Goal: Find specific page/section: Find specific page/section

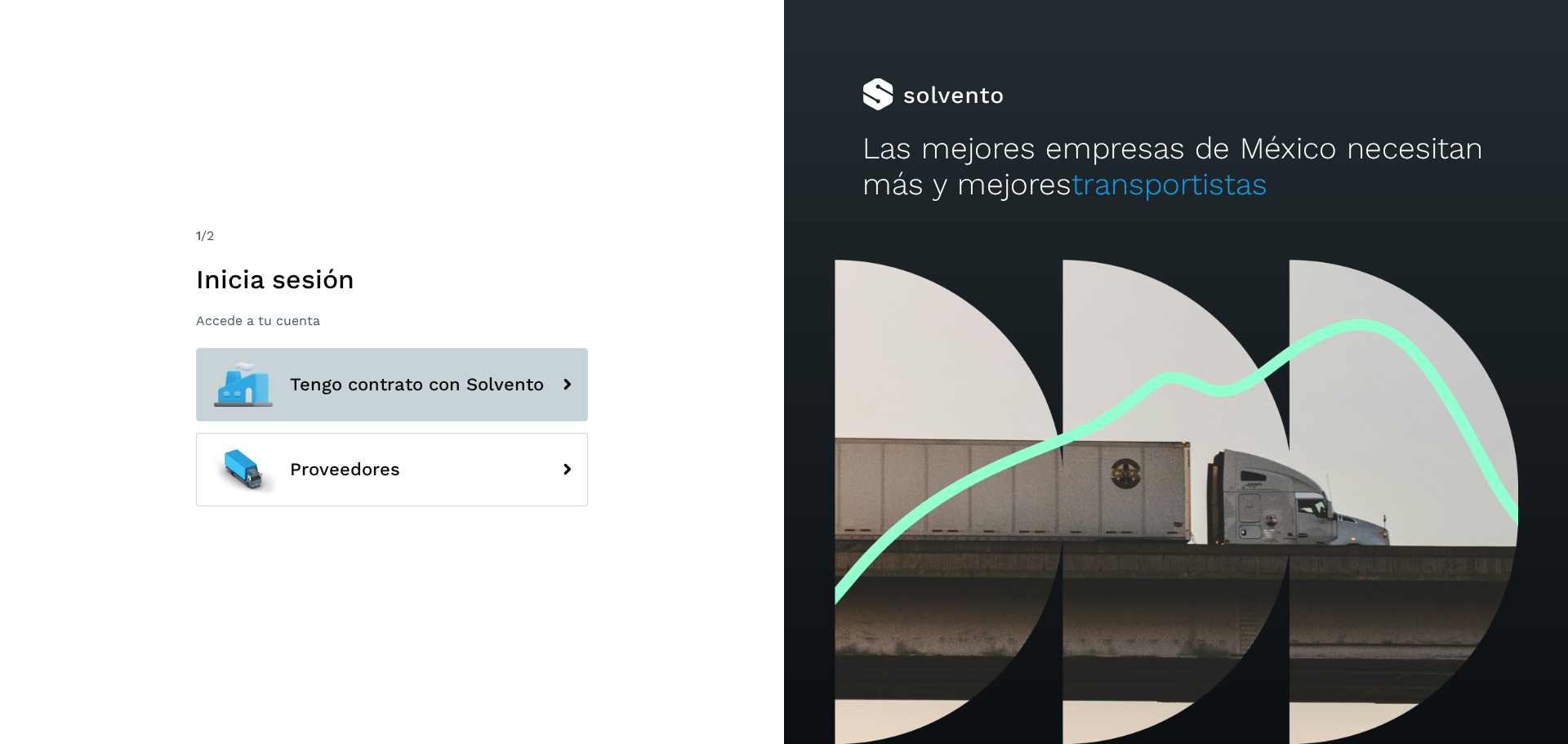
click at [374, 390] on span "Tengo contrato con Solvento" at bounding box center [416, 384] width 254 height 19
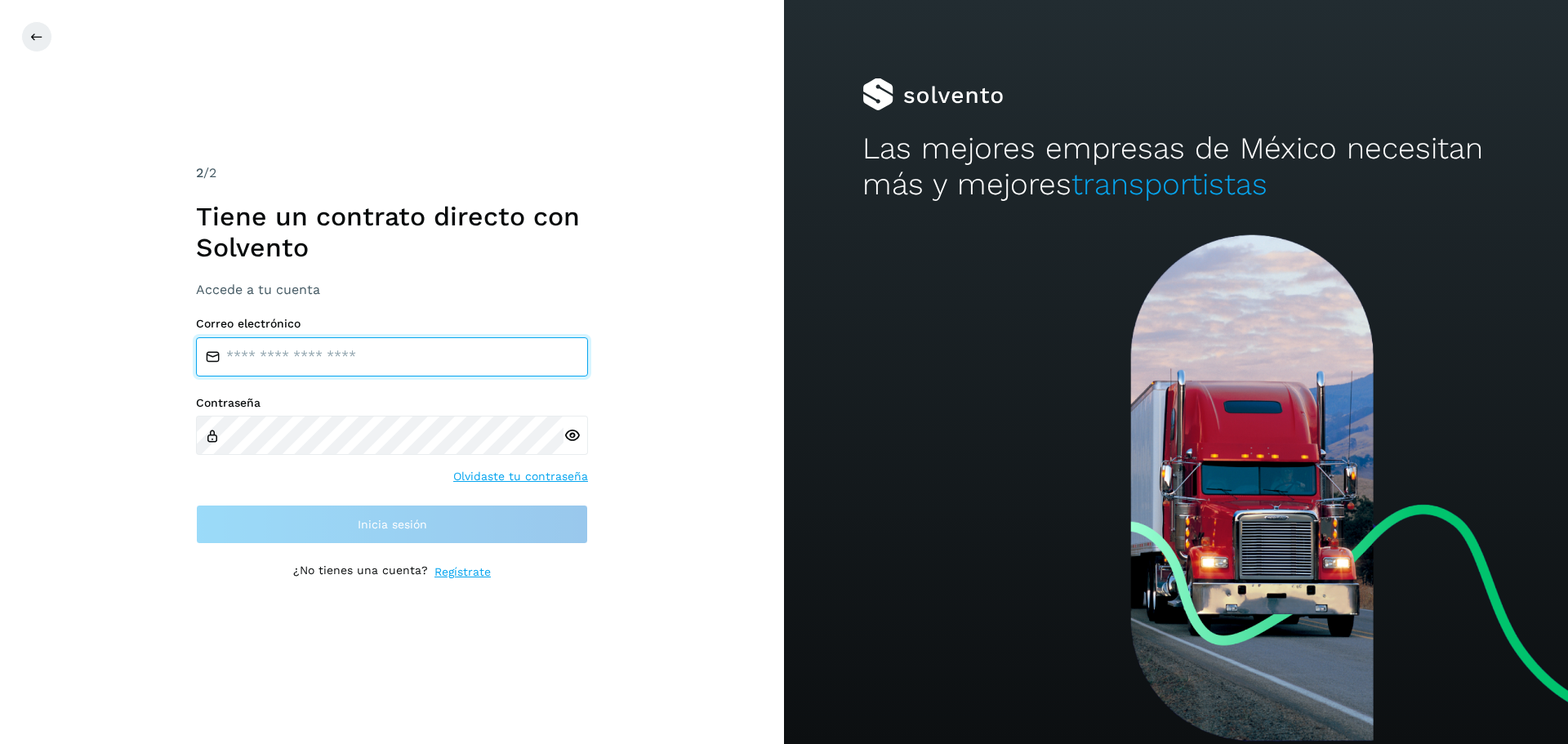
type input "**********"
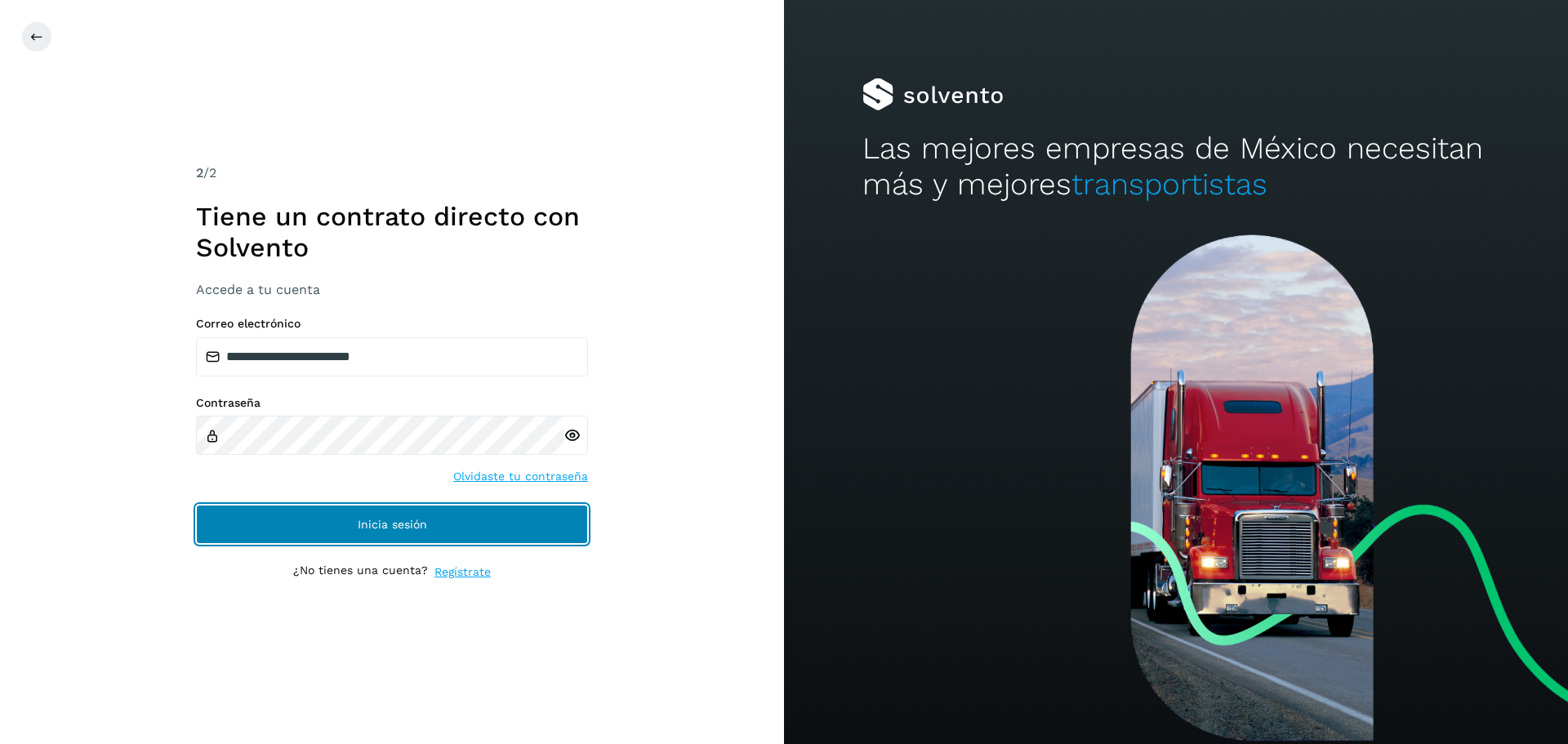
click at [460, 508] on button "Inicia sesión" at bounding box center [392, 524] width 392 height 39
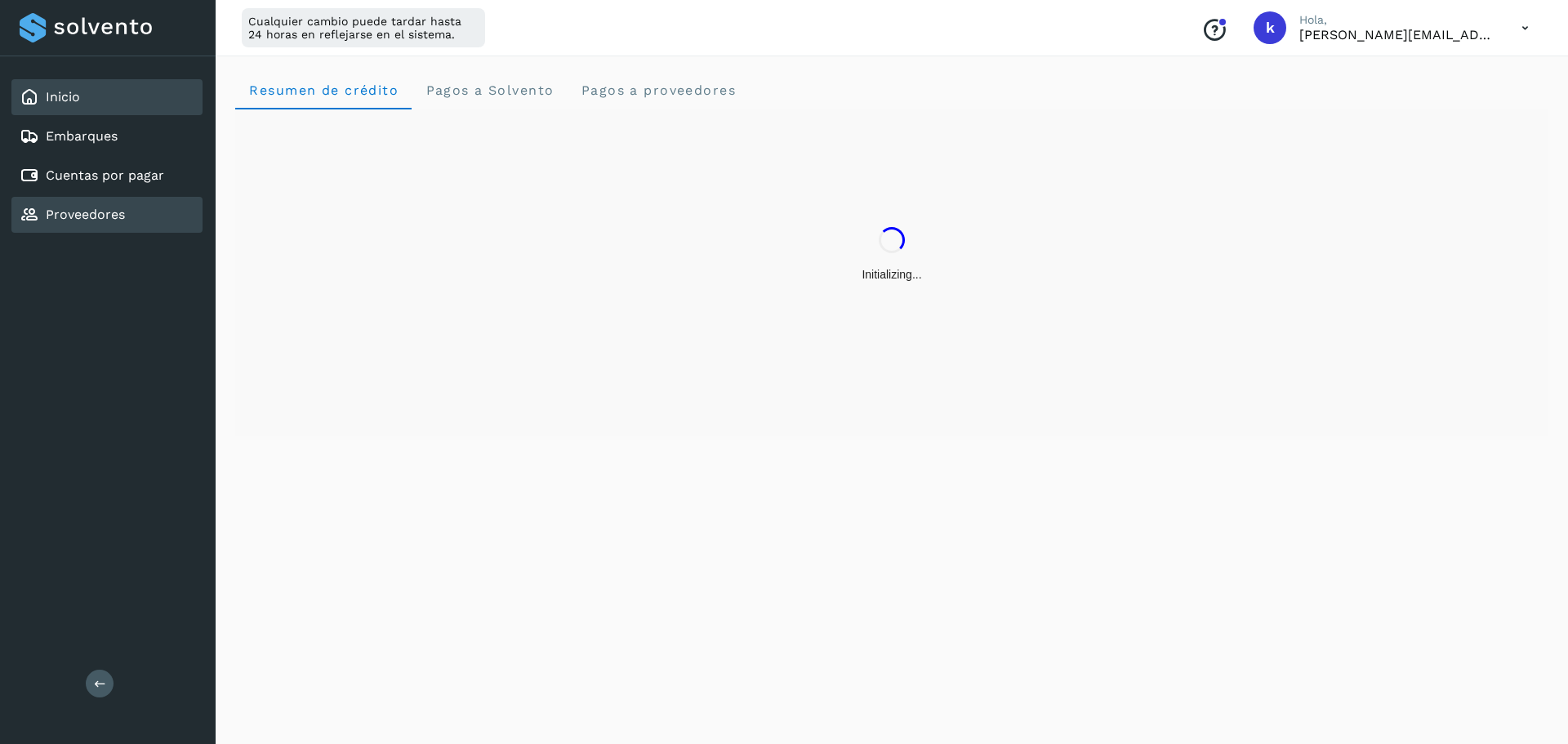
click at [151, 214] on div "Proveedores" at bounding box center [107, 215] width 191 height 36
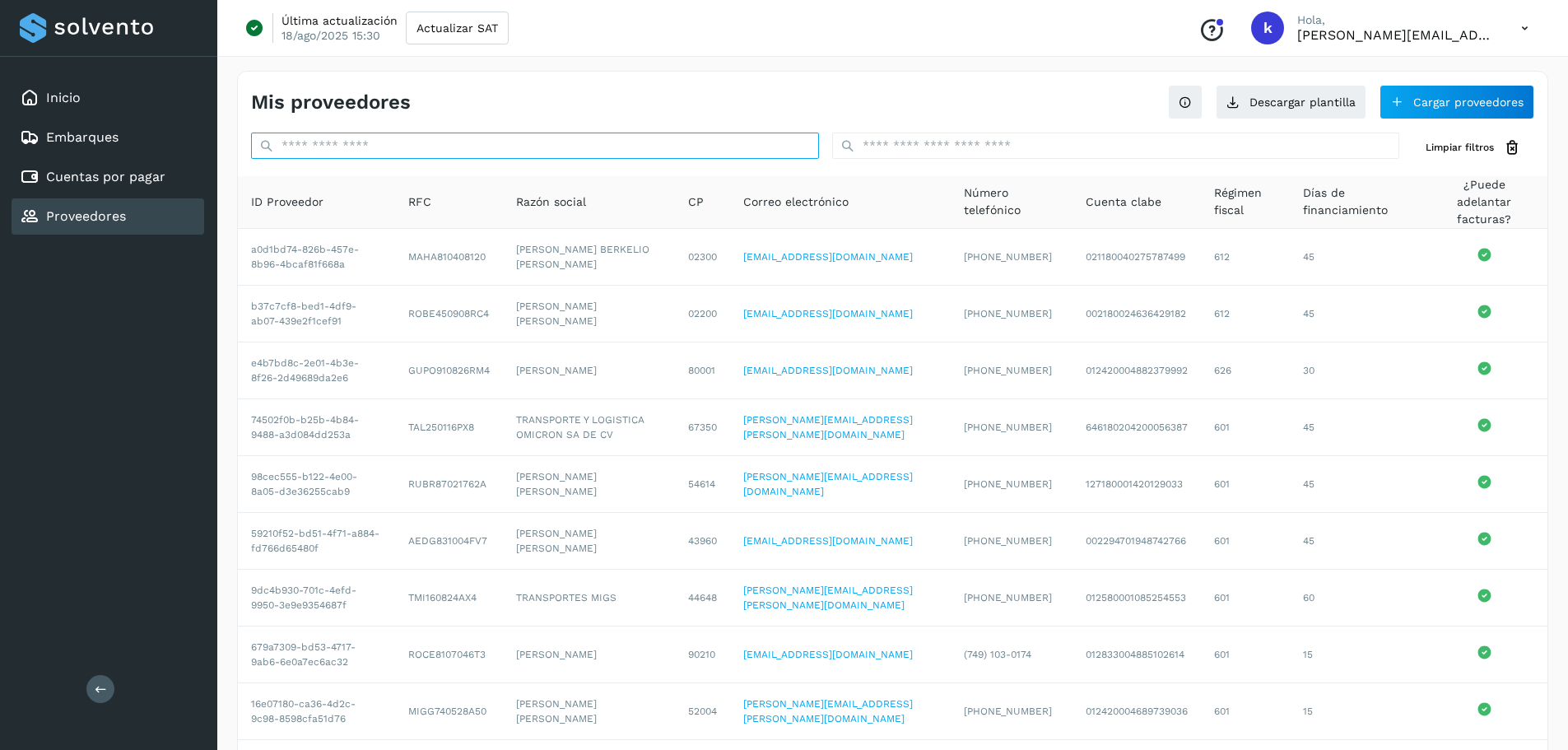
click at [417, 153] on input "text" at bounding box center [534, 146] width 567 height 26
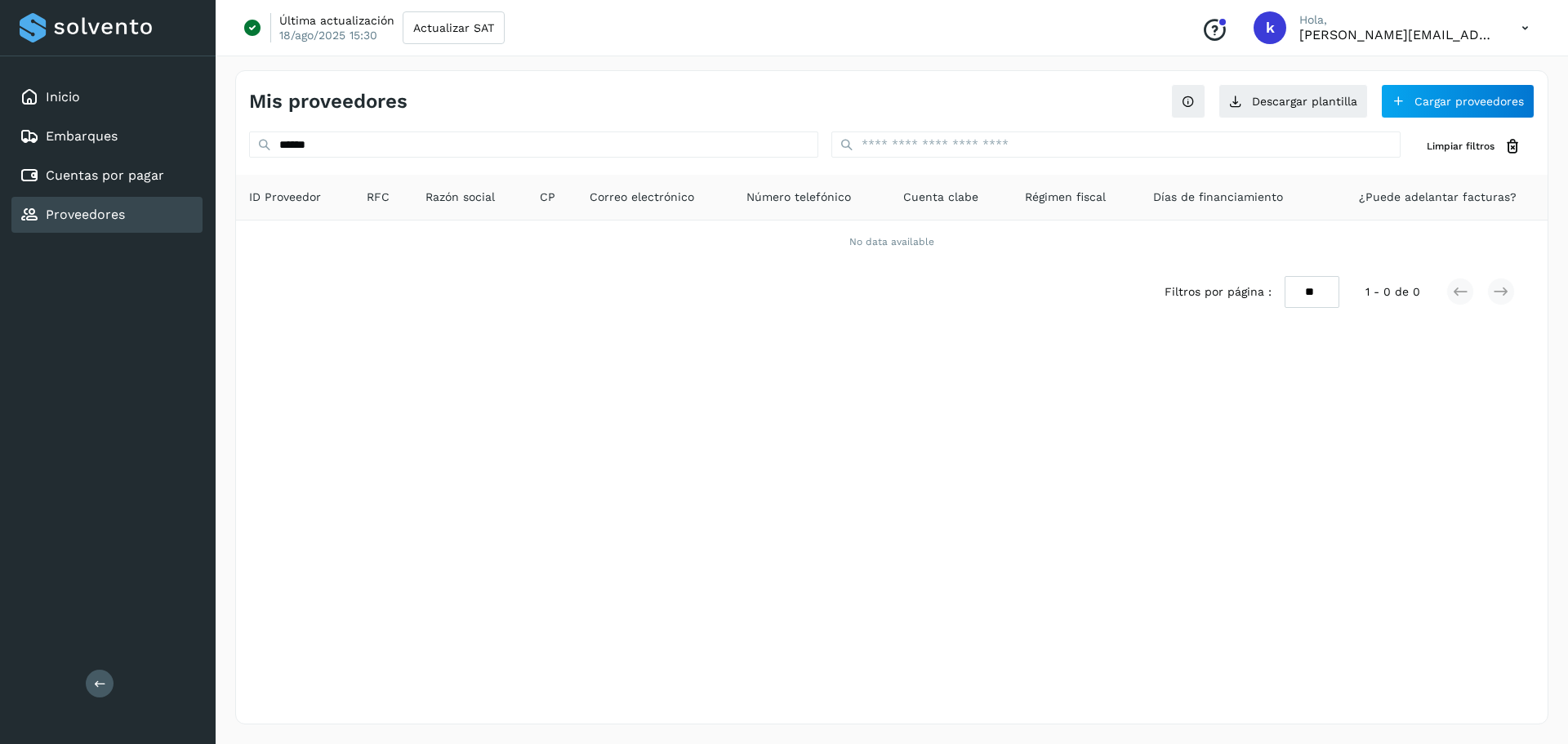
click at [113, 220] on link "Proveedores" at bounding box center [85, 215] width 79 height 15
click at [355, 140] on input "******" at bounding box center [534, 144] width 569 height 26
type input "*"
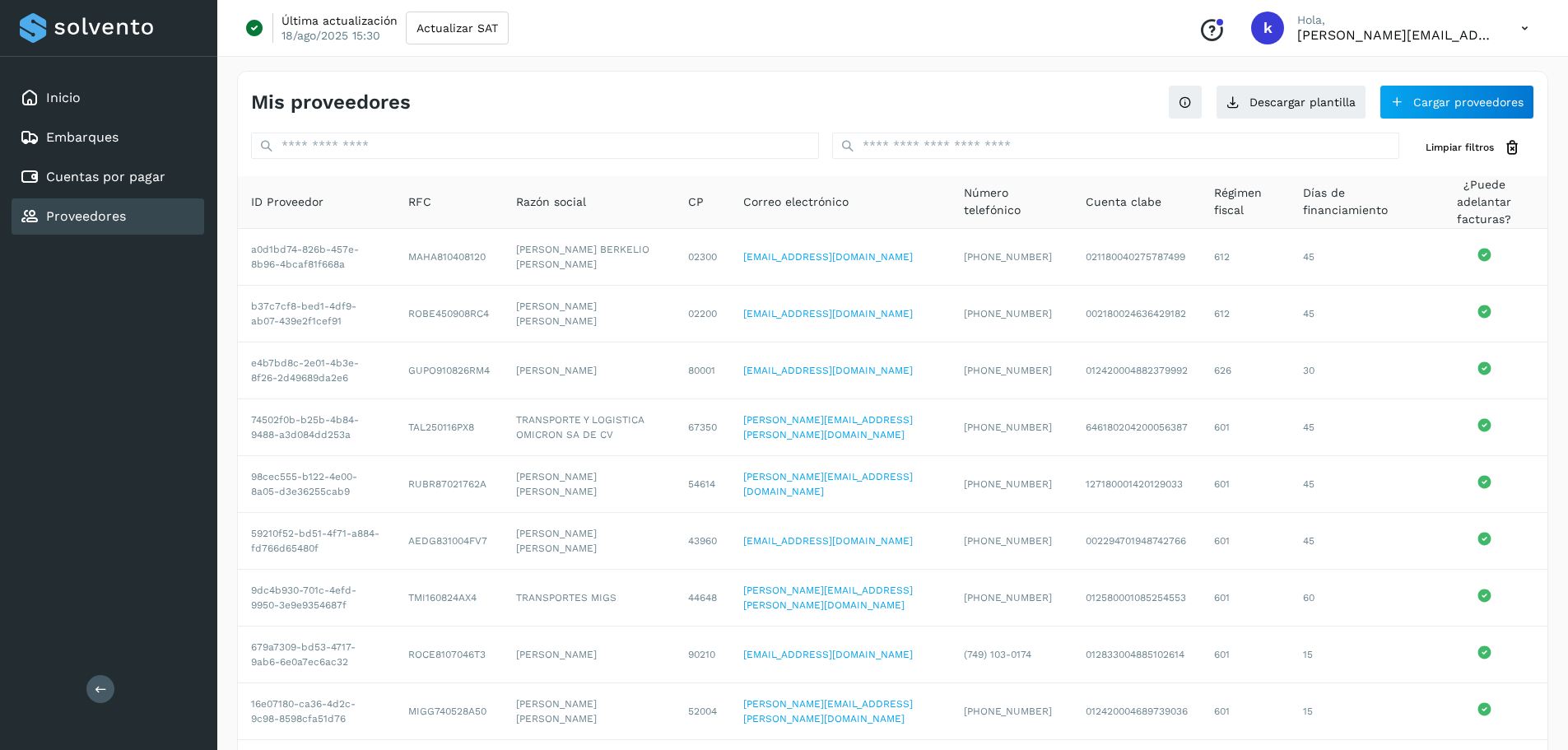
click at [602, 213] on th "Razón social" at bounding box center [589, 203] width 172 height 53
click at [635, 197] on div "Razón social" at bounding box center [588, 202] width 145 height 17
click at [540, 196] on span "Razón social" at bounding box center [550, 202] width 70 height 17
click at [662, 197] on div "Razón social" at bounding box center [588, 202] width 145 height 17
click at [921, 146] on input "text" at bounding box center [1115, 146] width 567 height 26
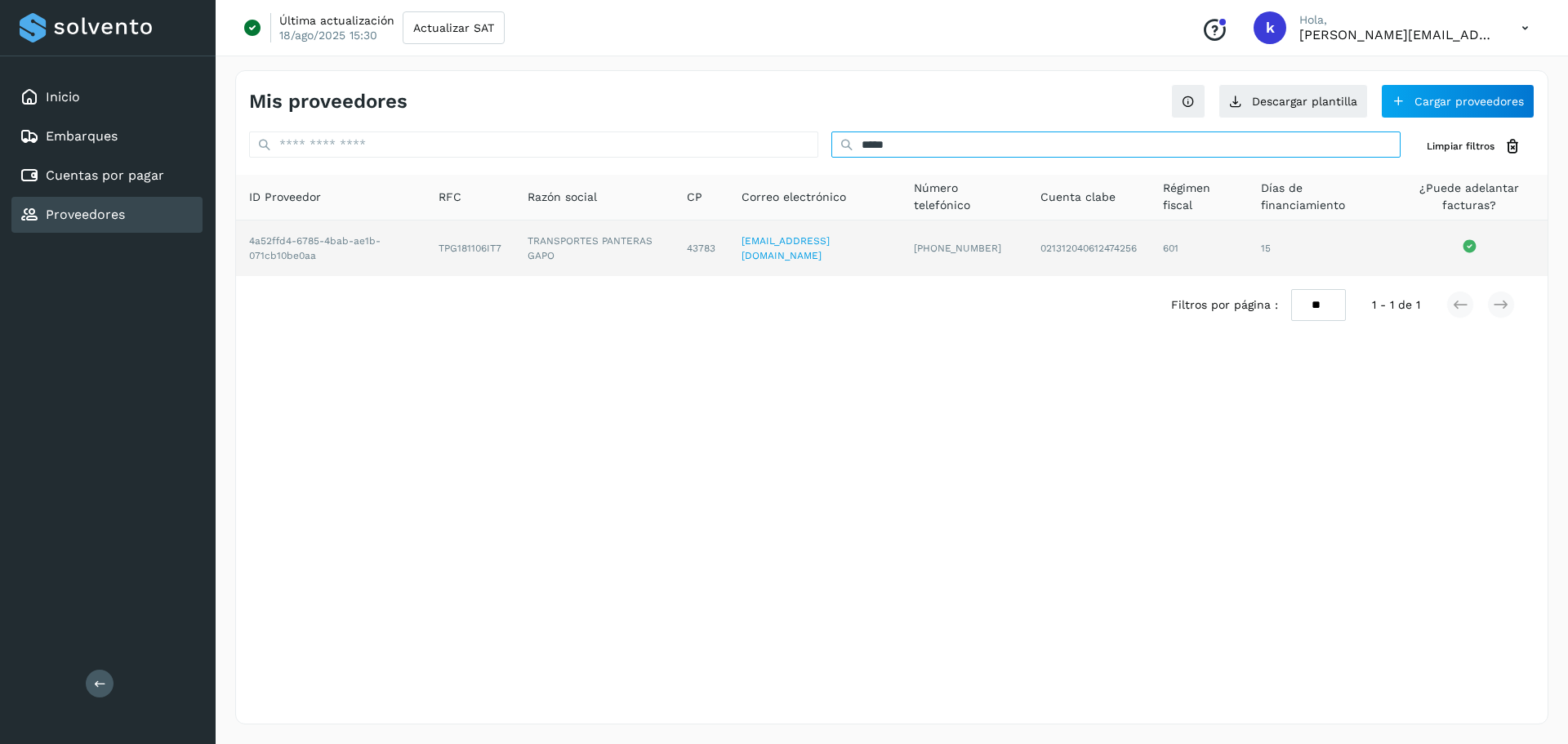
type input "*****"
click at [537, 247] on td "TRANSPORTES PANTERAS GAPO" at bounding box center [594, 248] width 160 height 56
click at [353, 250] on td "4a52ffd4-6785-4bab-ae1b-071cb10be0aa" at bounding box center [331, 248] width 189 height 56
